Goal: Task Accomplishment & Management: Complete application form

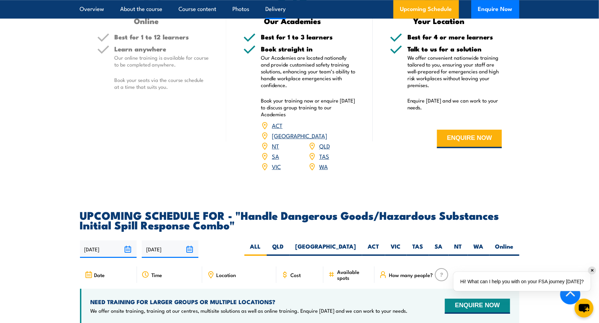
scroll to position [1098, 0]
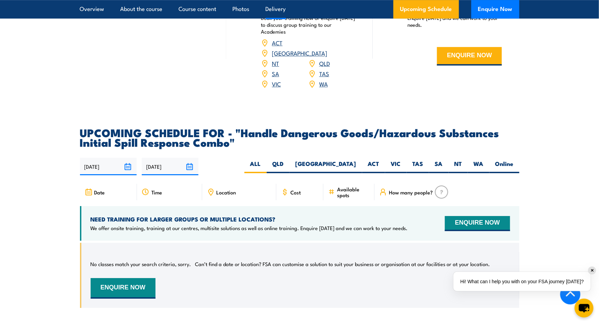
click at [288, 188] on icon at bounding box center [285, 192] width 8 height 8
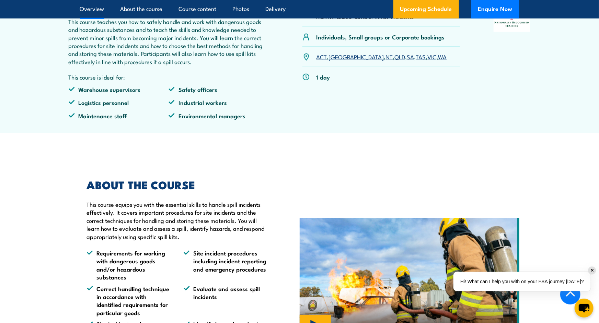
scroll to position [103, 0]
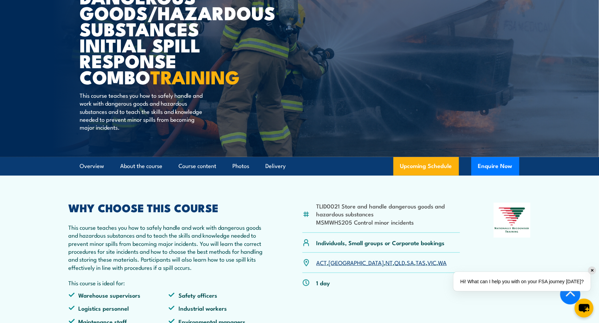
click at [322, 262] on link "ACT" at bounding box center [321, 262] width 11 height 8
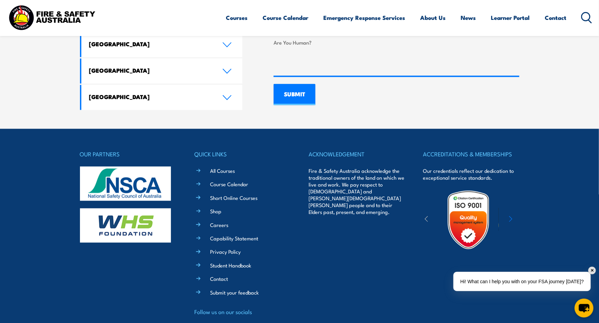
scroll to position [433, 0]
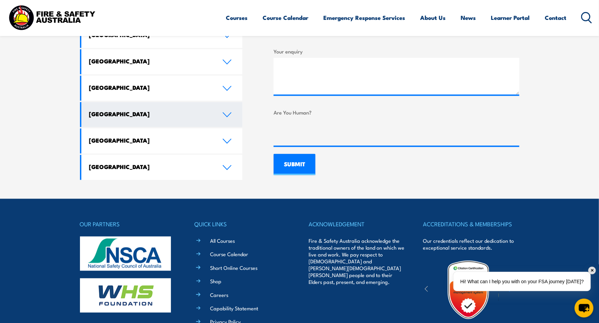
click at [228, 112] on icon at bounding box center [226, 114] width 9 height 5
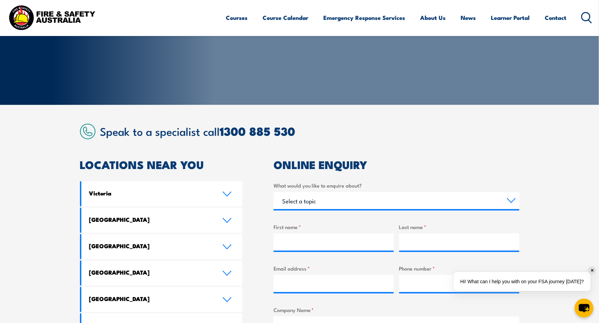
scroll to position [0, 0]
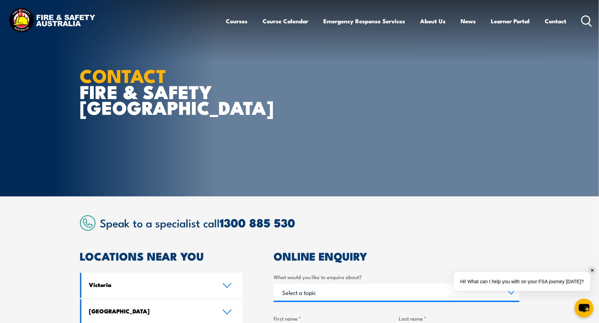
click at [584, 18] on icon at bounding box center [586, 20] width 11 height 11
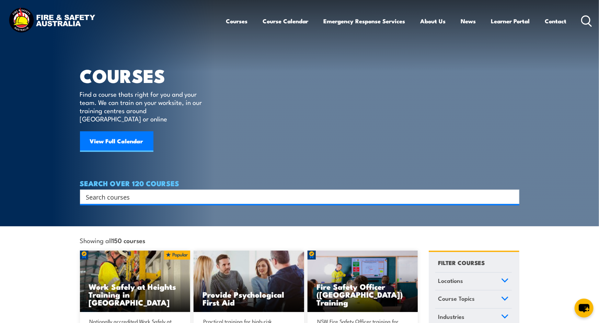
click at [167, 192] on input "Search input" at bounding box center [295, 197] width 418 height 10
type input "ABN"
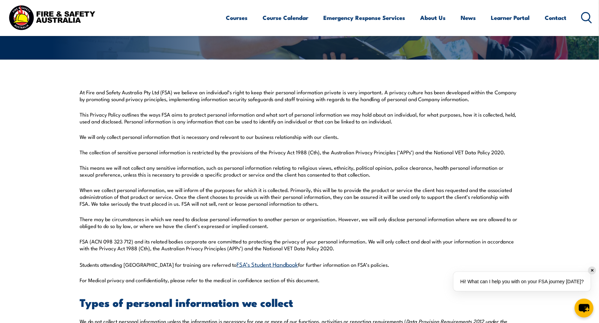
scroll to position [137, 0]
drag, startPoint x: 104, startPoint y: 241, endPoint x: 131, endPoint y: 243, distance: 26.9
click at [131, 243] on p "FSA (ACN 098 323 712) and its related bodies corporate are committed to protect…" at bounding box center [299, 245] width 439 height 14
copy p "098 323 712"
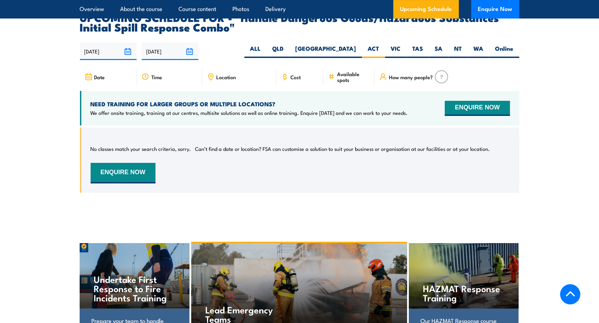
scroll to position [1215, 0]
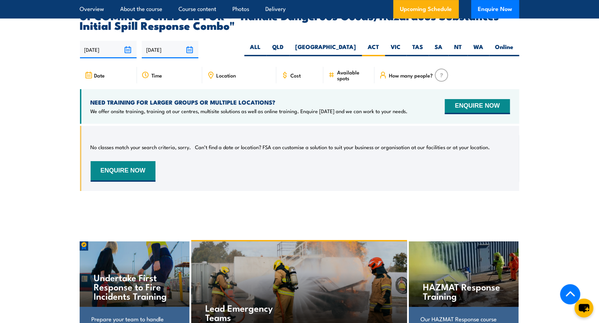
click at [441, 69] on img at bounding box center [441, 75] width 13 height 13
click at [99, 72] on span "Date" at bounding box center [99, 75] width 11 height 6
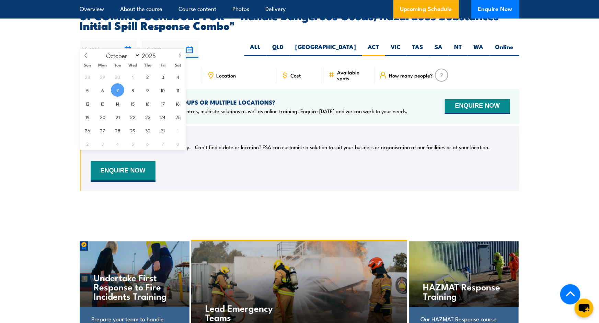
click at [100, 41] on input "07/10/2025" at bounding box center [108, 49] width 57 height 17
click at [104, 117] on span "20" at bounding box center [102, 116] width 13 height 13
type input "[DATE]"
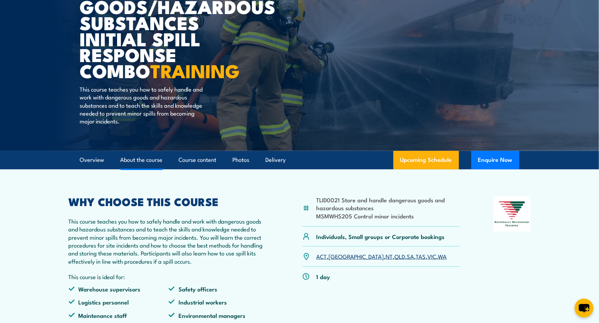
scroll to position [151, 0]
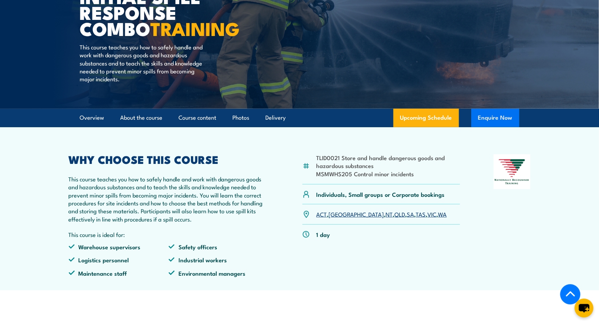
click at [496, 119] on button "Enquire Now" at bounding box center [495, 118] width 48 height 19
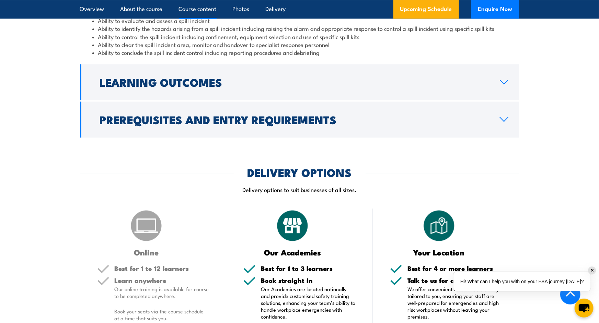
scroll to position [700, 0]
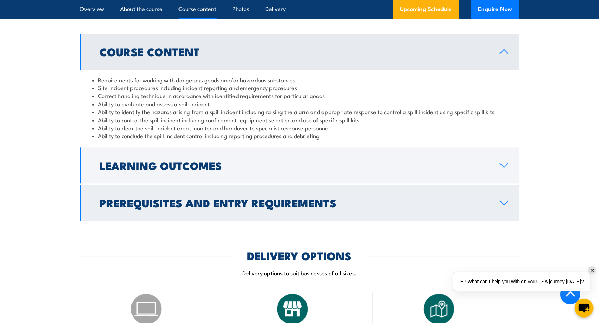
click at [502, 203] on icon at bounding box center [504, 203] width 8 height 4
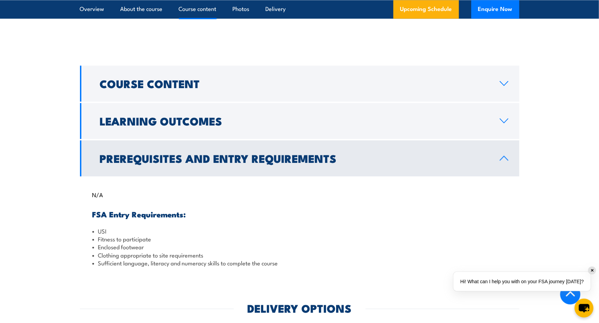
scroll to position [632, 0]
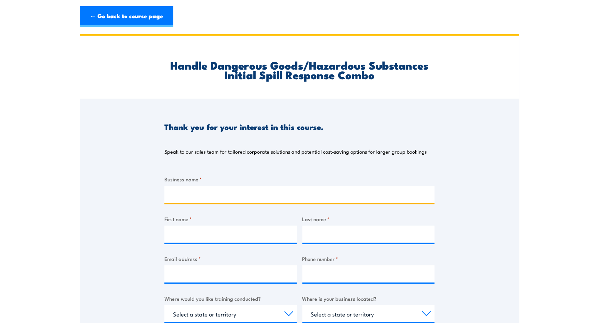
click at [212, 193] on input "Business name *" at bounding box center [299, 194] width 270 height 17
type input "Penten Pty Ltd"
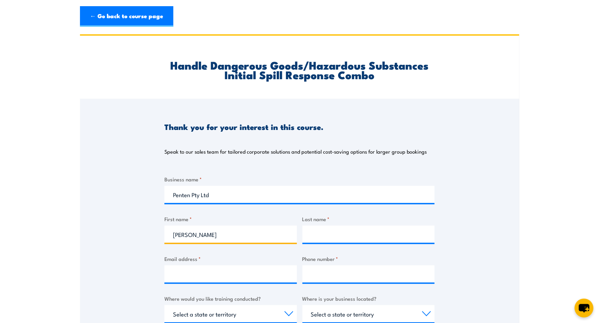
type input "[PERSON_NAME]"
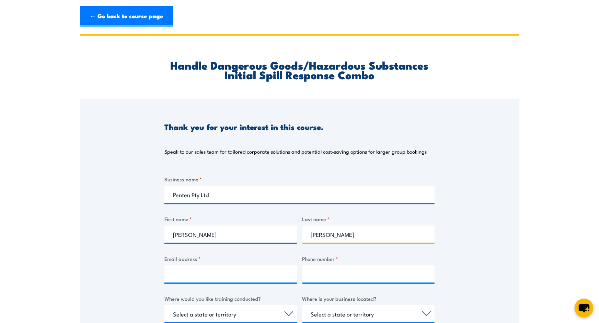
type input "[PERSON_NAME]"
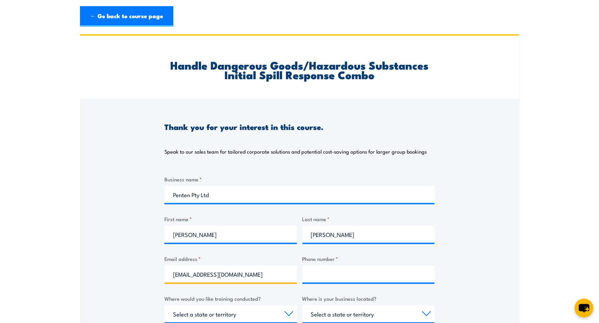
type input "[EMAIL_ADDRESS][DOMAIN_NAME]"
type input "0424168036"
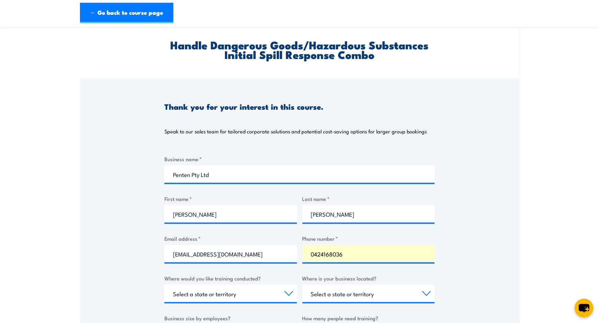
scroll to position [34, 0]
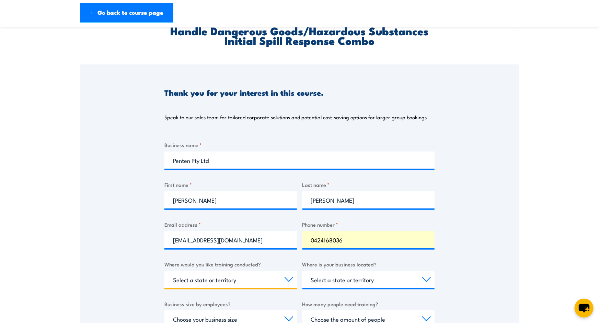
click at [250, 278] on select "Select a state or territory Nationally - multiple locations [GEOGRAPHIC_DATA] […" at bounding box center [230, 279] width 132 height 17
select select "ACT"
click at [164, 271] on select "Select a state or territory Nationally - multiple locations [GEOGRAPHIC_DATA] […" at bounding box center [230, 279] width 132 height 17
click at [370, 284] on select "Select a state or territory [GEOGRAPHIC_DATA] [GEOGRAPHIC_DATA] [GEOGRAPHIC_DAT…" at bounding box center [368, 279] width 132 height 17
select select "ACT"
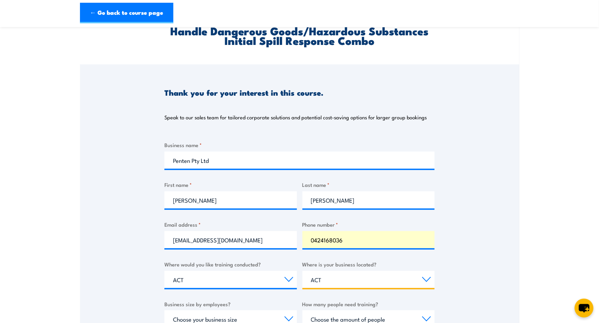
click at [302, 271] on select "Select a state or territory [GEOGRAPHIC_DATA] [GEOGRAPHIC_DATA] [GEOGRAPHIC_DAT…" at bounding box center [368, 279] width 132 height 17
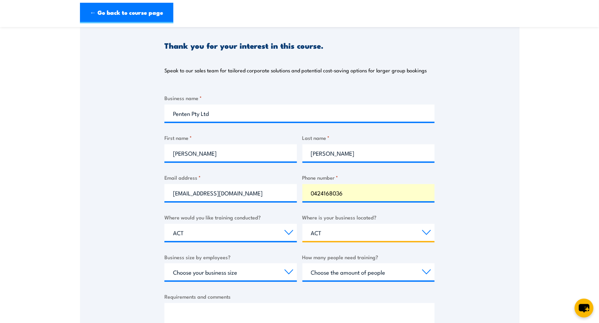
scroll to position [137, 0]
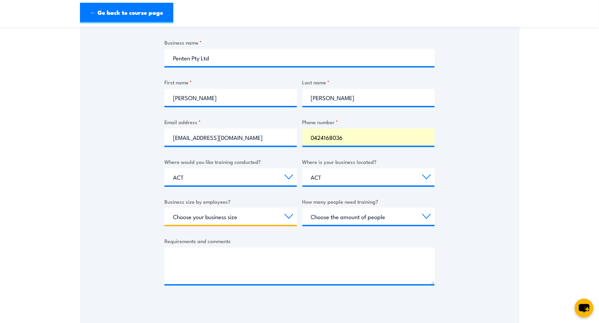
click at [255, 216] on select "Choose your business size 1 to 19 20 to 199 200+" at bounding box center [230, 216] width 132 height 17
select select "200+"
click at [164, 208] on select "Choose your business size 1 to 19 20 to 199 200+" at bounding box center [230, 216] width 132 height 17
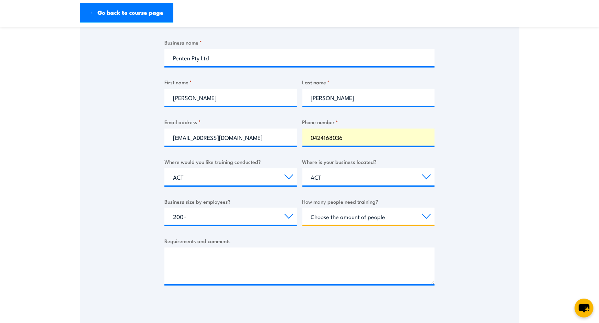
click at [361, 216] on select "Choose the amount of people 1 to 4 5 to 19 20+" at bounding box center [368, 216] width 132 height 17
select select "5 to 19"
click at [302, 208] on select "Choose the amount of people 1 to 4 5 to 19 20+" at bounding box center [368, 216] width 132 height 17
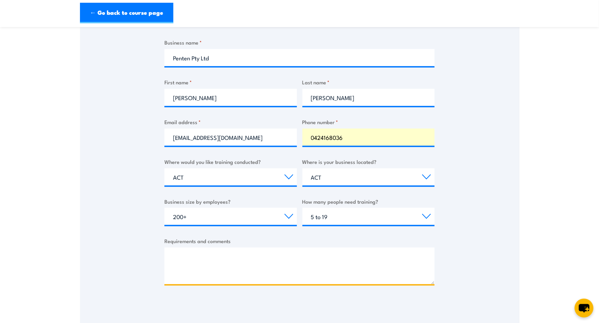
click at [197, 248] on textarea "Requirements and comments" at bounding box center [299, 266] width 270 height 37
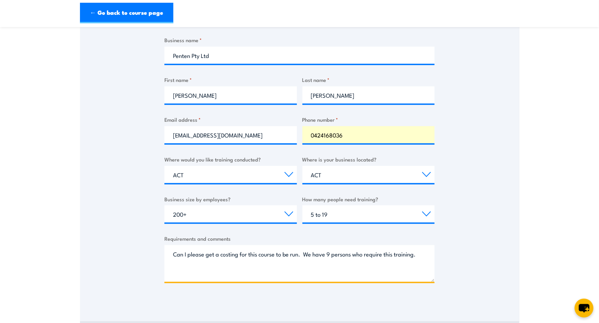
scroll to position [274, 0]
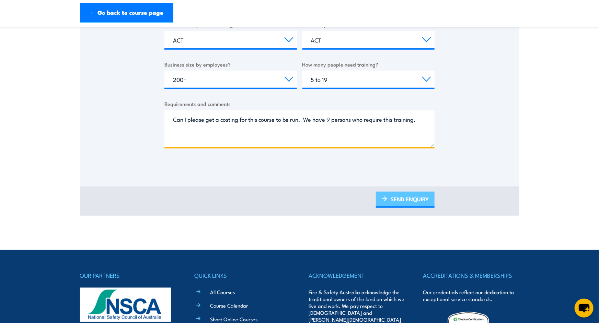
type textarea "Can I please get a costing for this course to be run. We have 9 persons who req…"
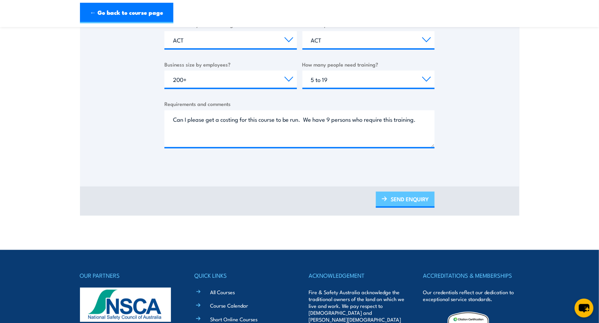
click at [404, 195] on link "SEND ENQUIRY" at bounding box center [405, 200] width 59 height 16
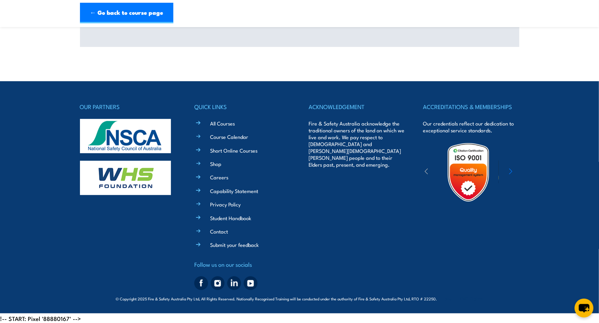
scroll to position [0, 0]
